Goal: Task Accomplishment & Management: Use online tool/utility

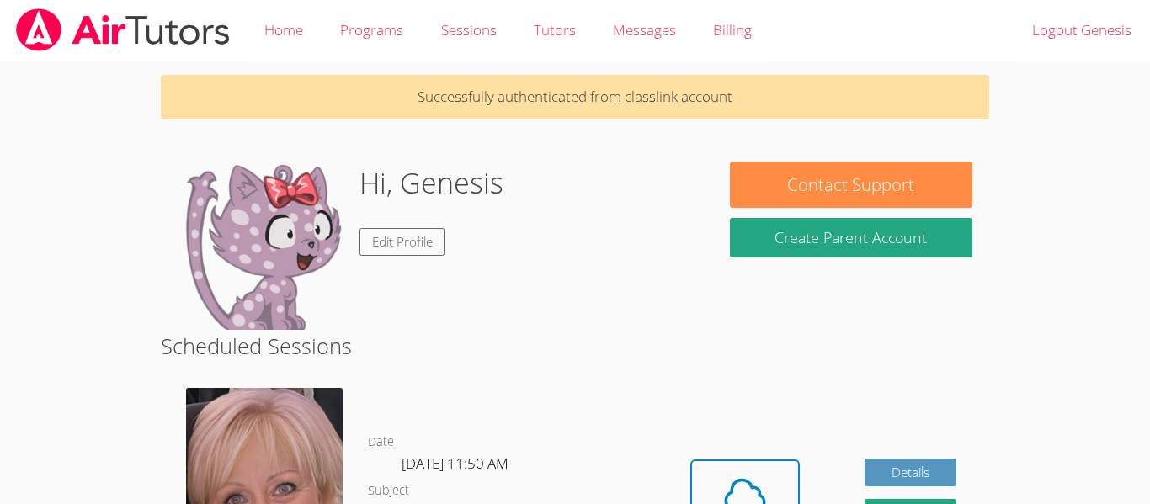
click at [629, 196] on div "Hi, Genesis Edit Profile" at bounding box center [437, 246] width 519 height 168
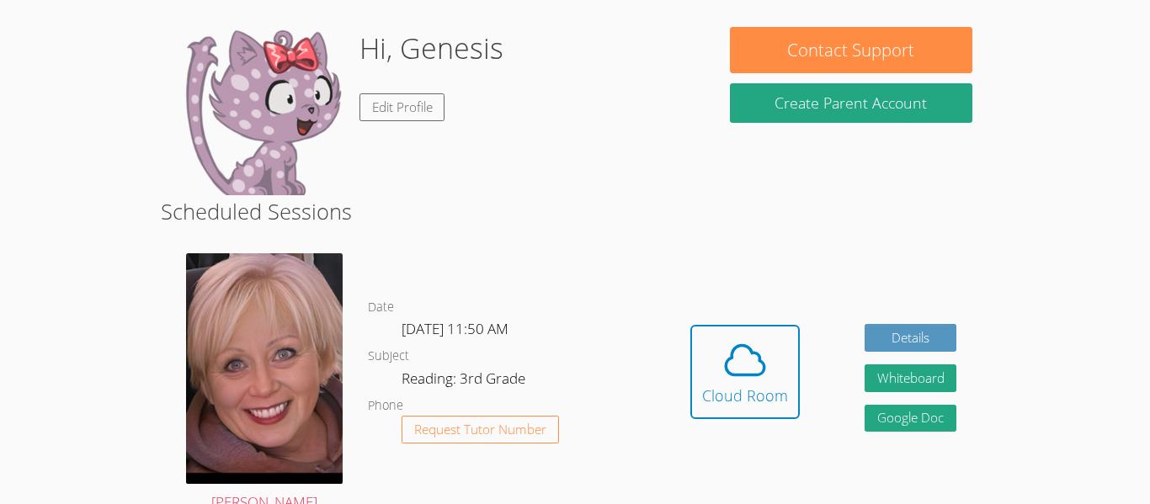
scroll to position [168, 0]
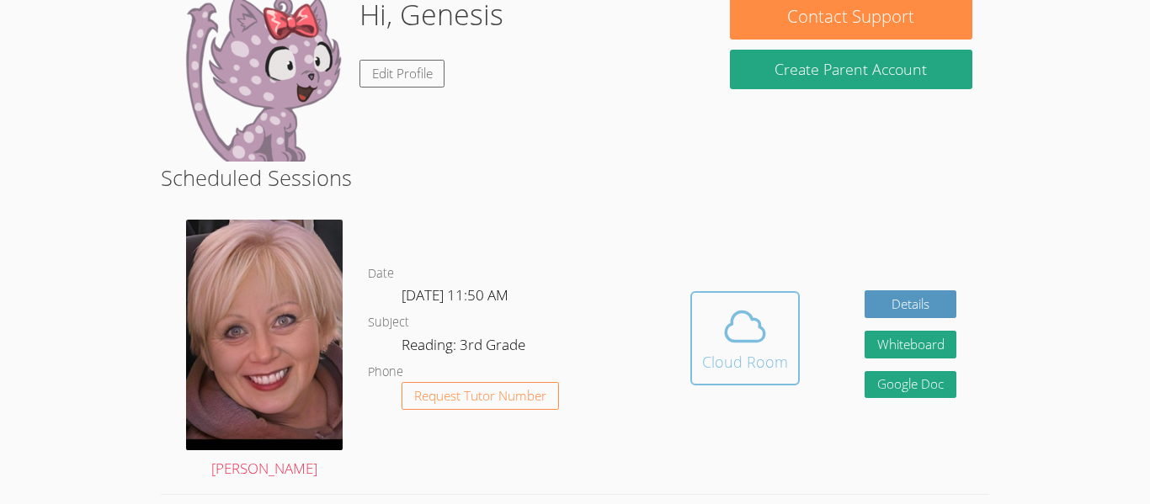
click at [763, 306] on icon at bounding box center [745, 326] width 47 height 47
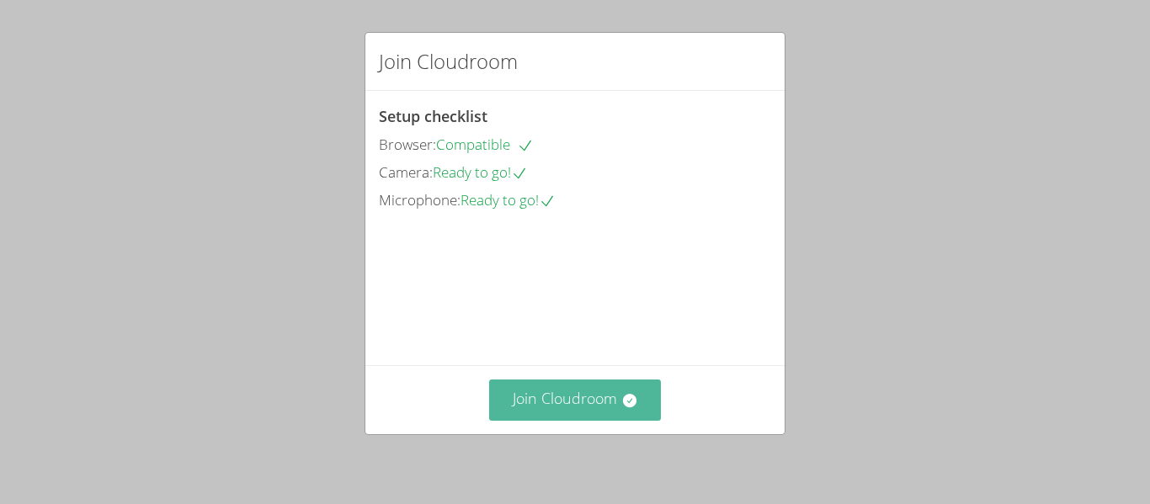
click at [646, 405] on button "Join Cloudroom" at bounding box center [575, 400] width 173 height 41
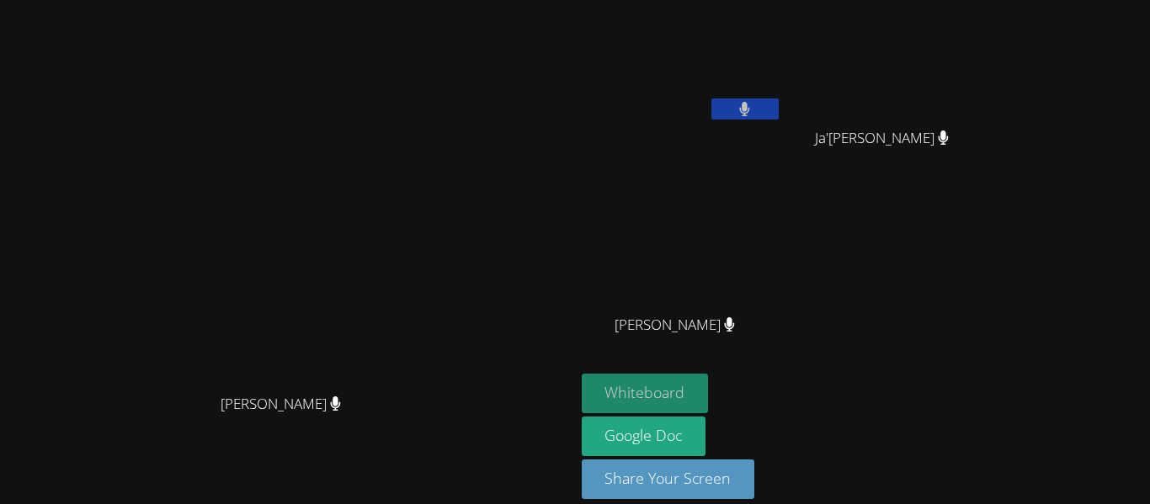
click at [709, 389] on button "Whiteboard" at bounding box center [645, 394] width 127 height 40
